Goal: Register for event/course

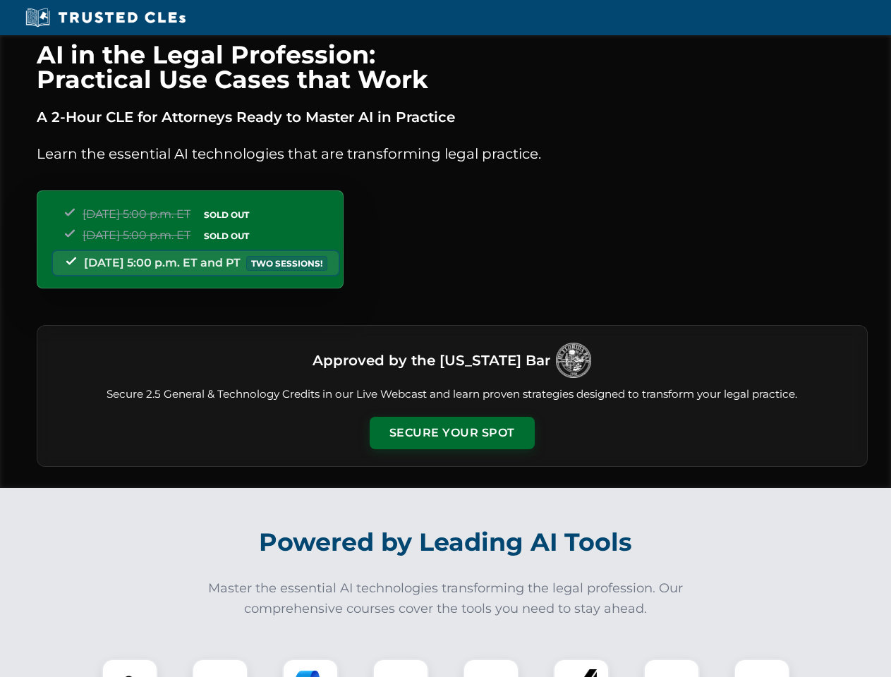
click at [451, 433] on button "Secure Your Spot" at bounding box center [451, 433] width 165 height 32
click at [130, 668] on img at bounding box center [129, 686] width 41 height 41
click at [220, 668] on div at bounding box center [220, 687] width 56 height 56
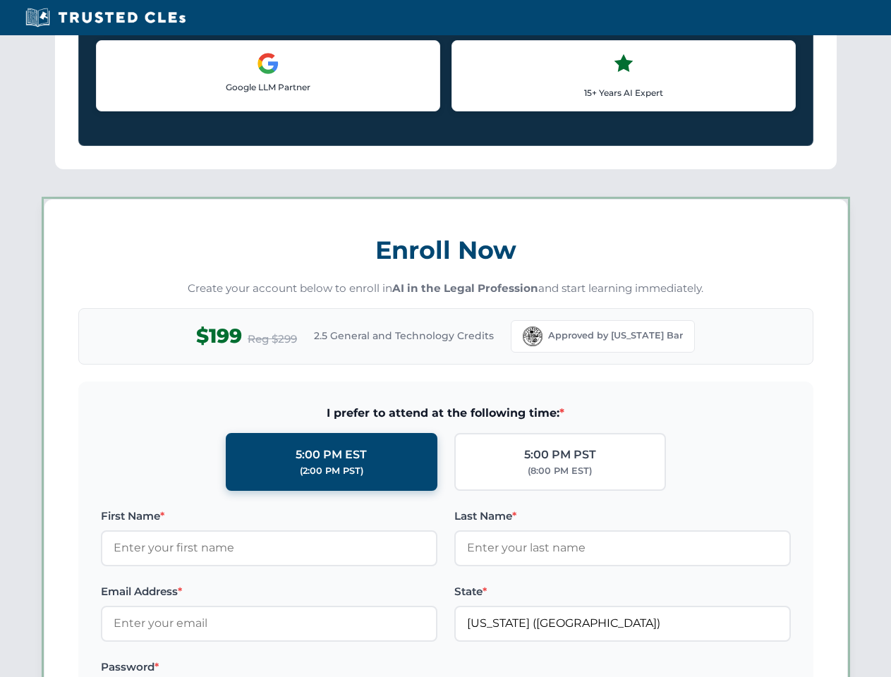
click at [400, 668] on label "Password *" at bounding box center [269, 667] width 336 height 17
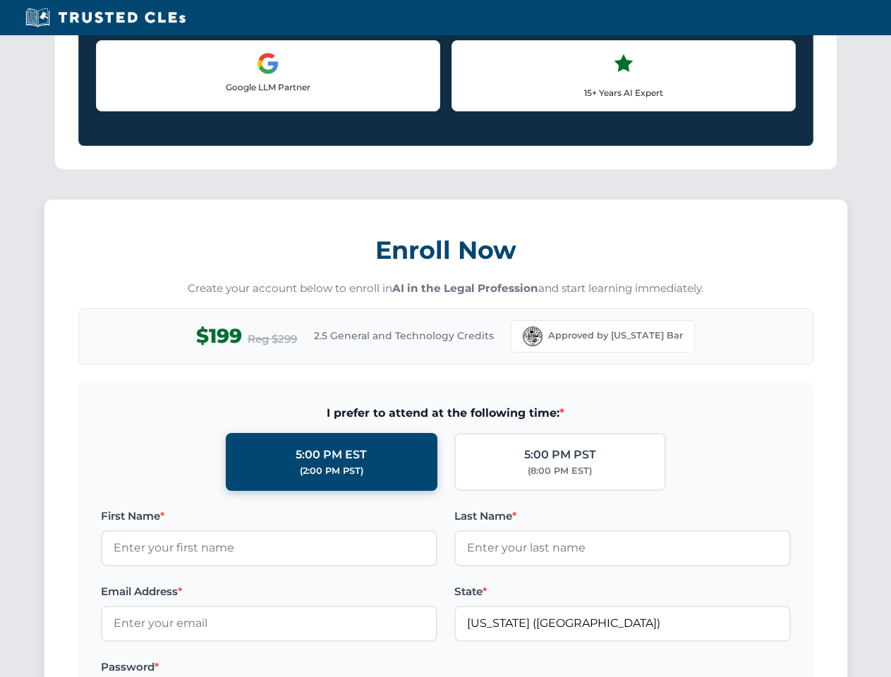
scroll to position [1384, 0]
